Goal: Task Accomplishment & Management: Manage account settings

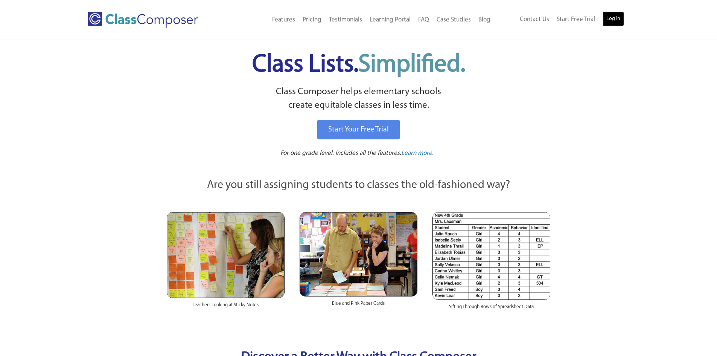
click at [618, 19] on link "Log In" at bounding box center [613, 18] width 21 height 15
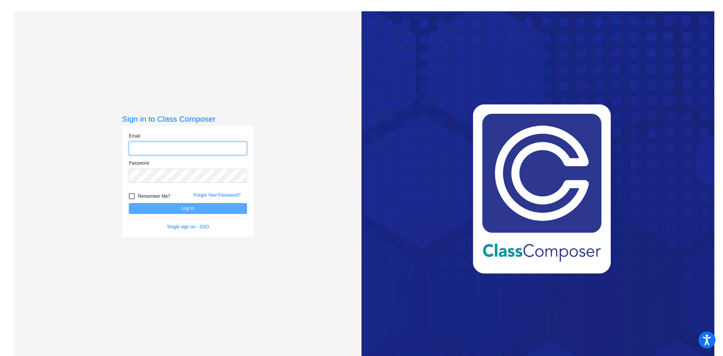
click at [145, 144] on input "email" at bounding box center [188, 149] width 118 height 14
type input "[EMAIL_ADDRESS][DOMAIN_NAME]"
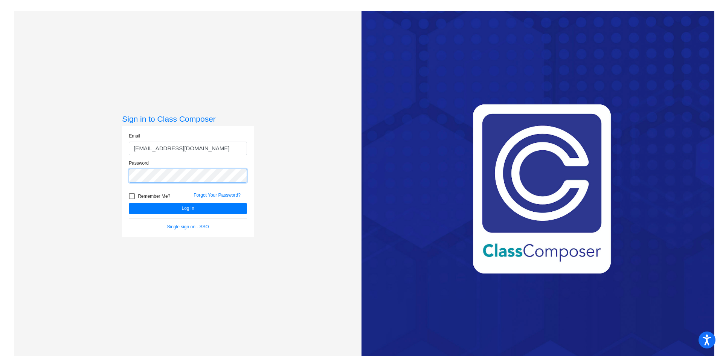
click at [129, 203] on button "Log In" at bounding box center [188, 208] width 118 height 11
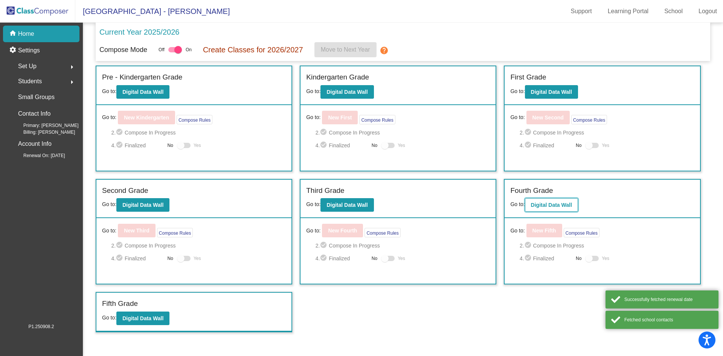
click at [557, 207] on b "Digital Data Wall" at bounding box center [551, 205] width 41 height 6
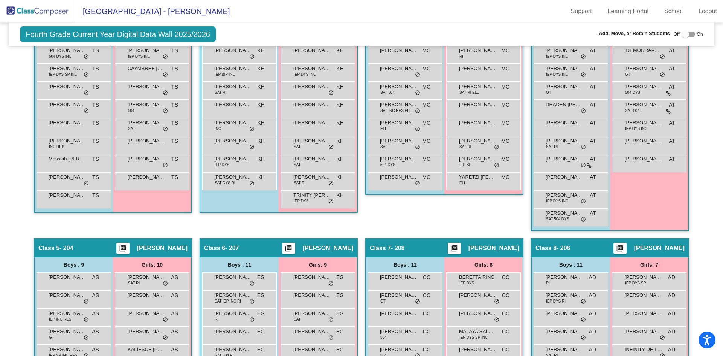
scroll to position [409, 0]
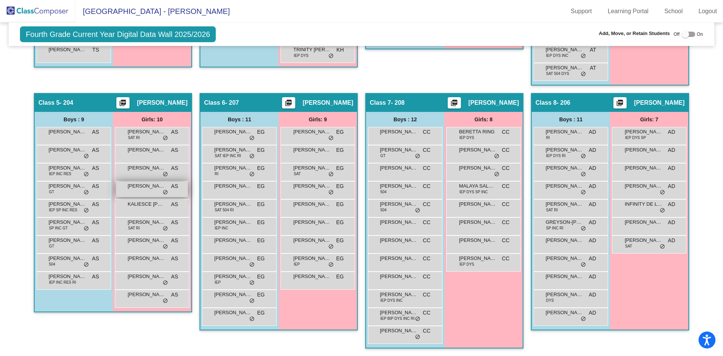
click at [141, 192] on div "[PERSON_NAME] AS lock do_not_disturb_alt" at bounding box center [152, 188] width 72 height 15
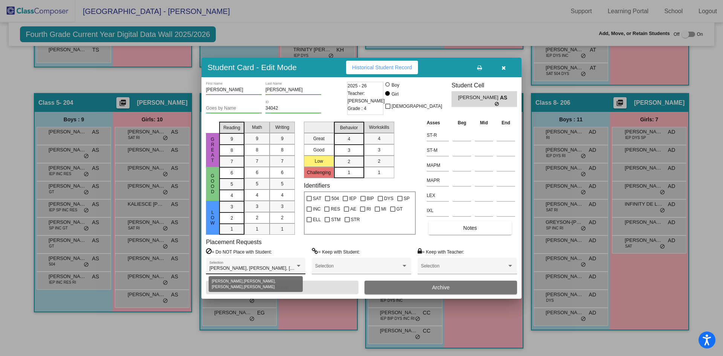
click at [284, 266] on span "[PERSON_NAME], [PERSON_NAME], [PERSON_NAME], [PERSON_NAME]" at bounding box center [287, 267] width 156 height 5
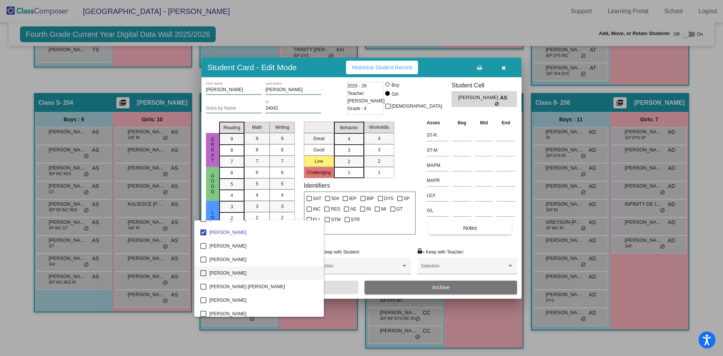
scroll to position [1300, 0]
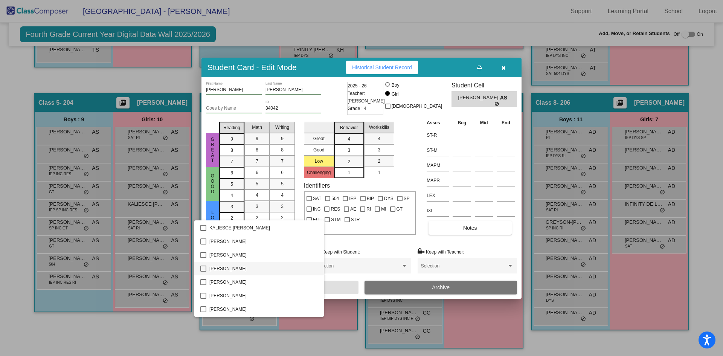
click at [195, 266] on mat-option "[PERSON_NAME]" at bounding box center [258, 269] width 129 height 14
click at [339, 287] on div at bounding box center [361, 178] width 723 height 356
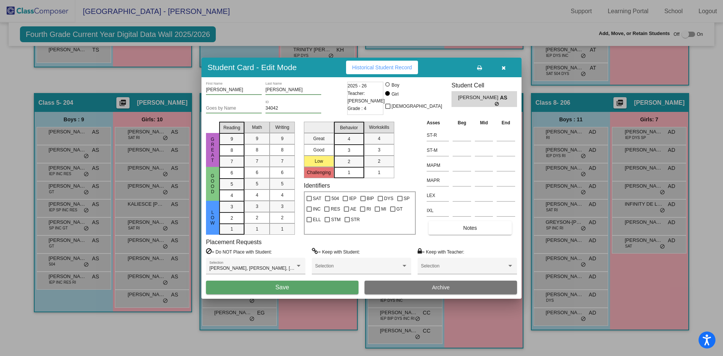
click at [339, 287] on button "Save" at bounding box center [282, 287] width 152 height 14
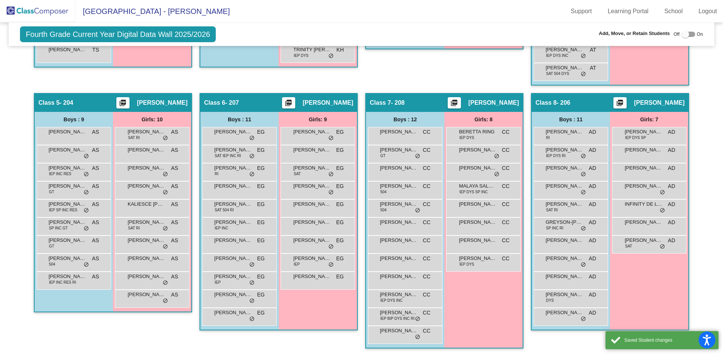
click at [297, 289] on div "[PERSON_NAME] EG lock do_not_disturb_alt" at bounding box center [317, 280] width 75 height 18
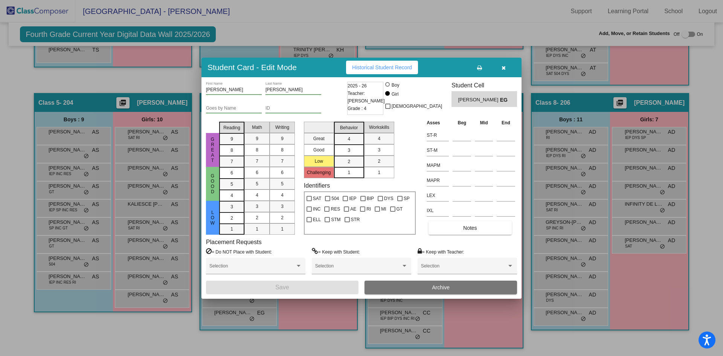
click at [504, 65] on icon "button" at bounding box center [503, 67] width 4 height 5
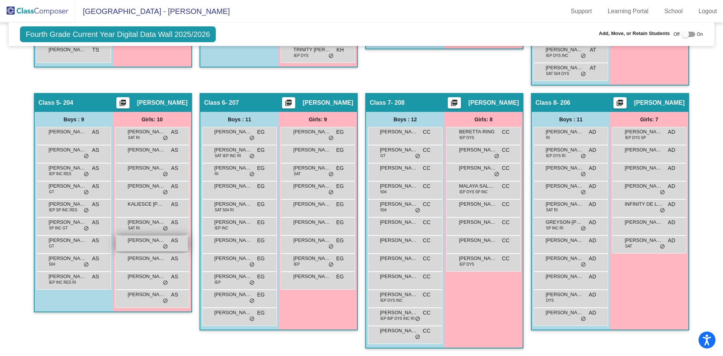
click at [142, 250] on div "[PERSON_NAME] AS lock do_not_disturb_alt" at bounding box center [152, 243] width 72 height 15
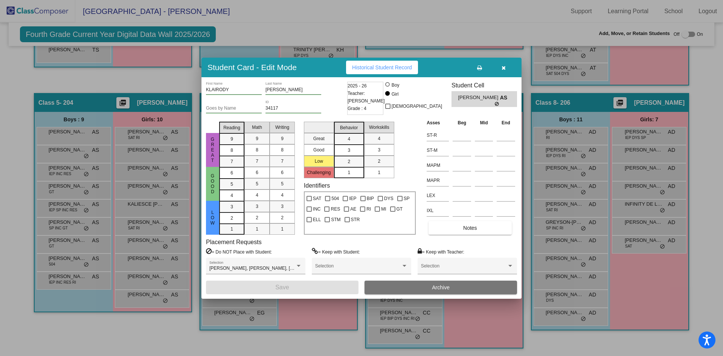
click at [506, 66] on button "button" at bounding box center [503, 68] width 24 height 14
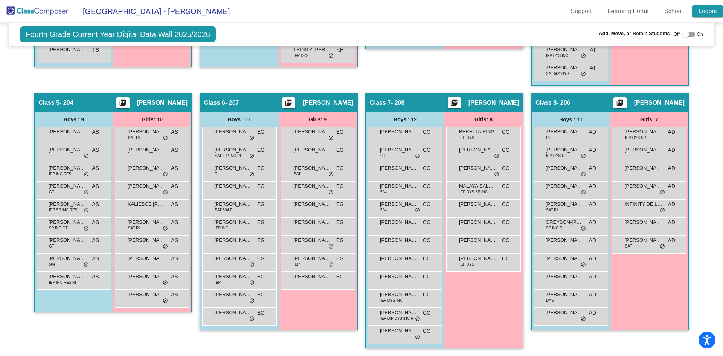
click at [706, 13] on link "Logout" at bounding box center [707, 11] width 30 height 12
